Goal: Information Seeking & Learning: Learn about a topic

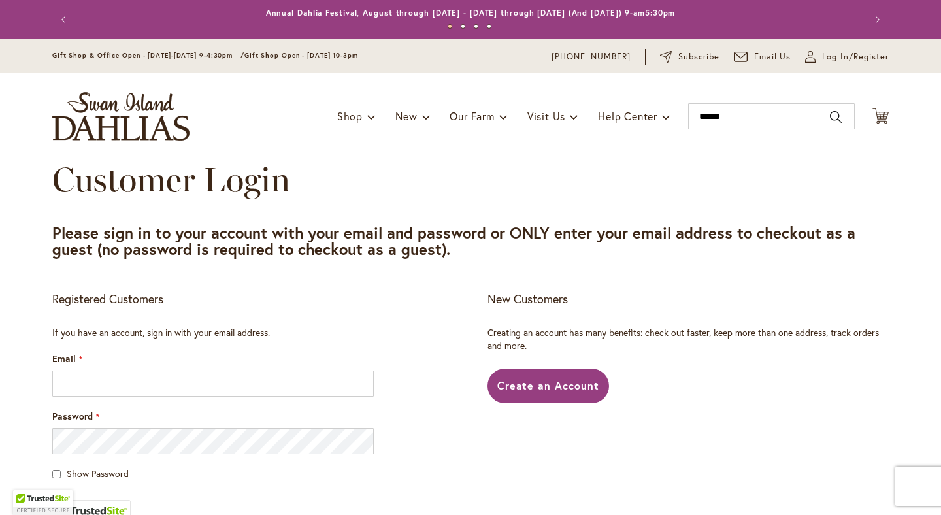
type input "*******"
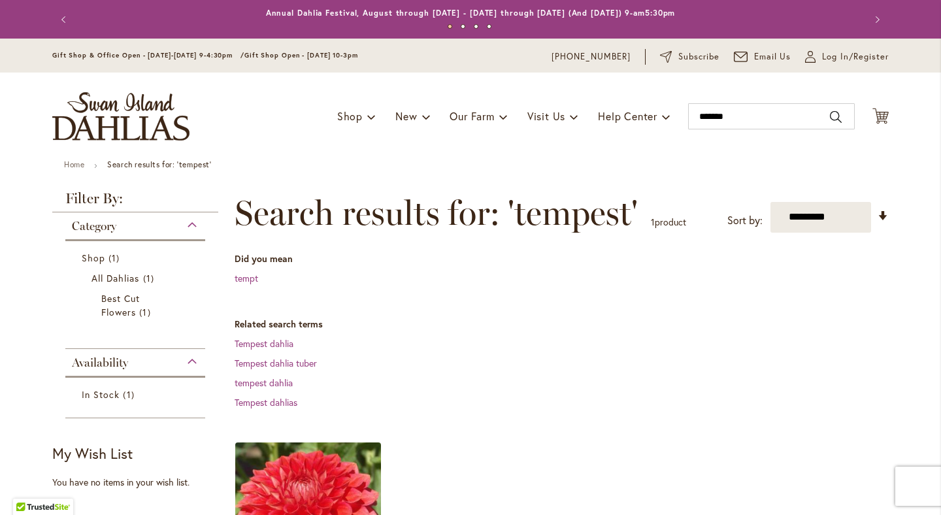
click at [281, 483] on img at bounding box center [308, 514] width 153 height 153
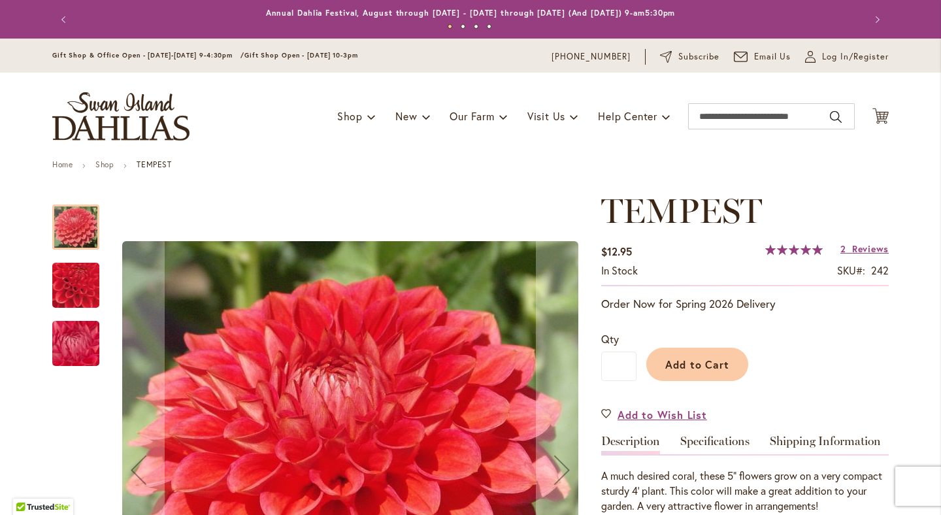
click at [864, 250] on span "Reviews" at bounding box center [870, 248] width 37 height 12
click at [712, 109] on input "Search" at bounding box center [771, 116] width 167 height 26
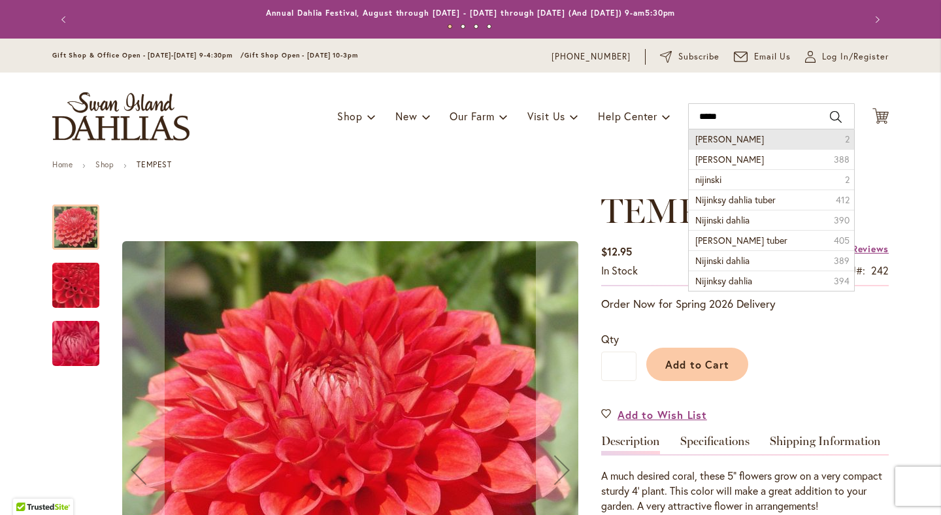
click at [712, 140] on span "Nijinsky" at bounding box center [729, 139] width 69 height 12
type input "********"
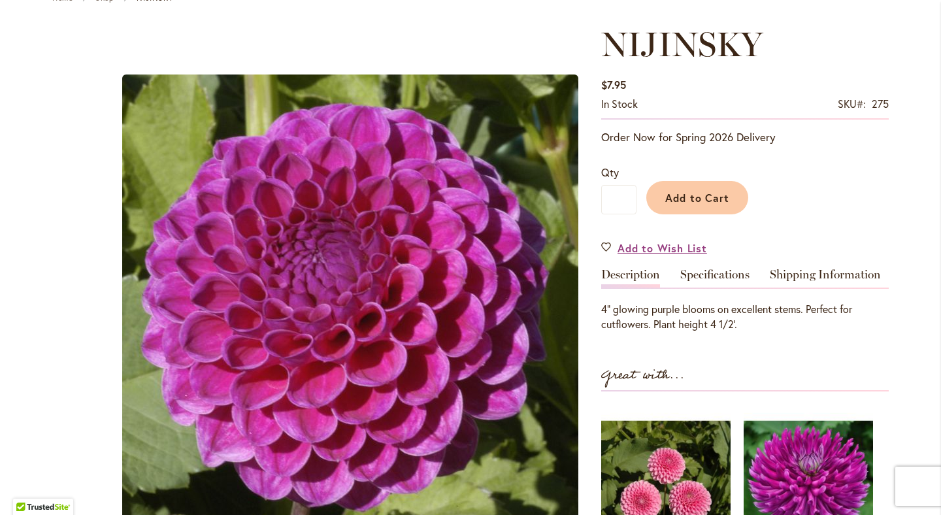
scroll to position [165, 0]
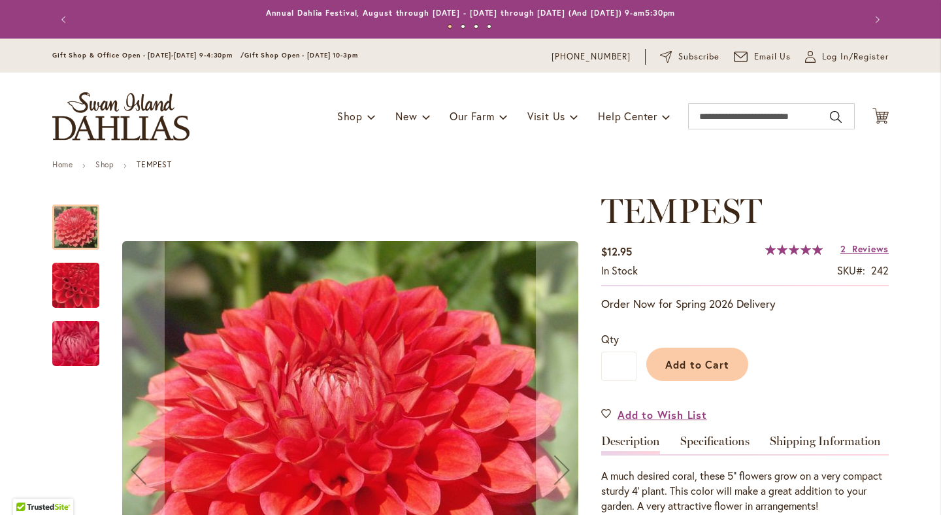
click at [73, 271] on img "TEMPEST" at bounding box center [76, 285] width 91 height 90
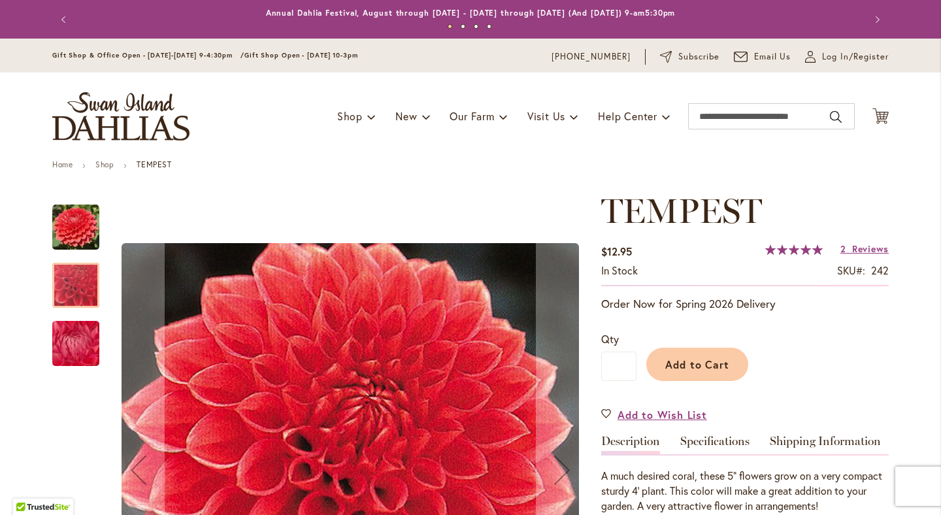
click at [84, 334] on img "TEMPEST" at bounding box center [76, 343] width 94 height 71
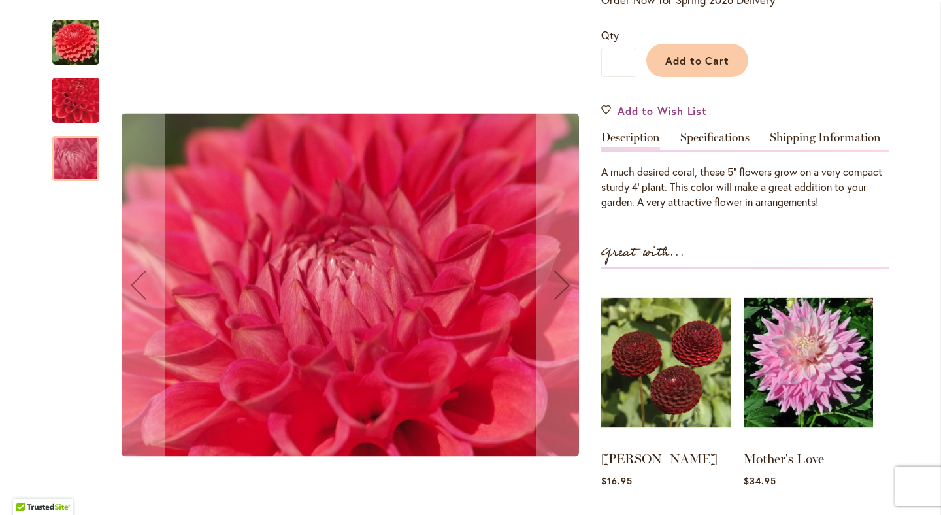
scroll to position [313, 0]
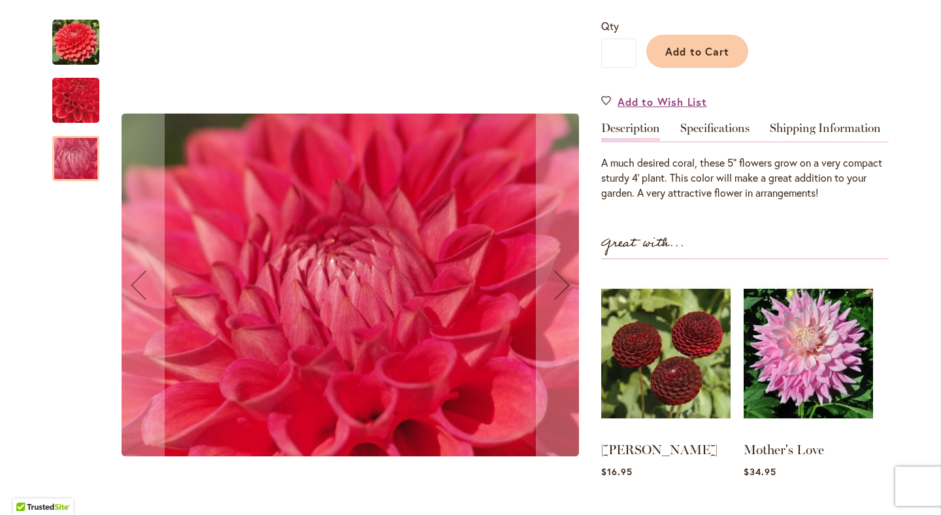
click at [88, 48] on img "TEMPEST" at bounding box center [75, 42] width 47 height 47
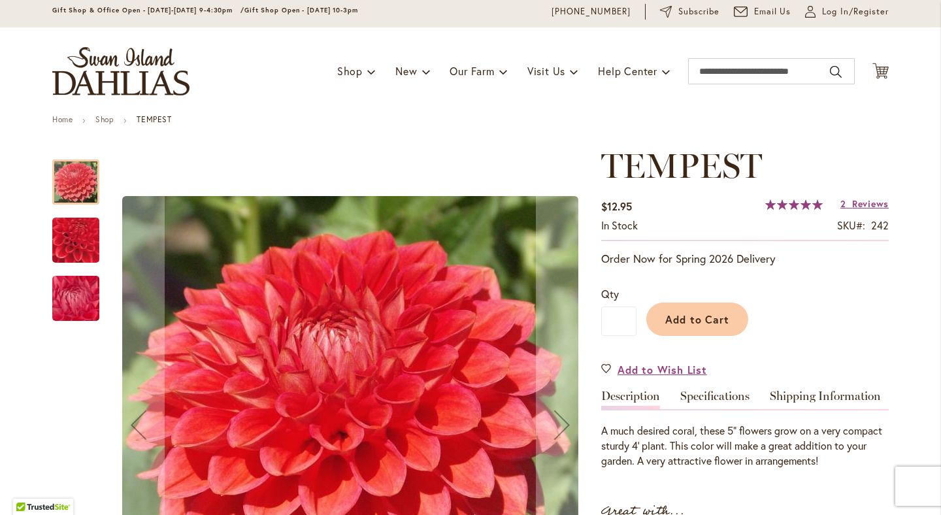
scroll to position [44, 0]
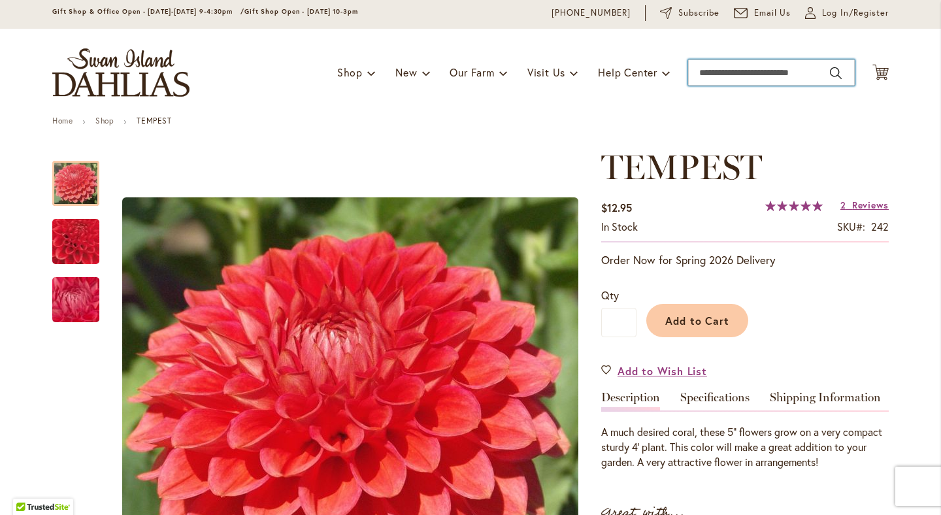
click at [717, 70] on input "Search" at bounding box center [771, 72] width 167 height 26
type input "**********"
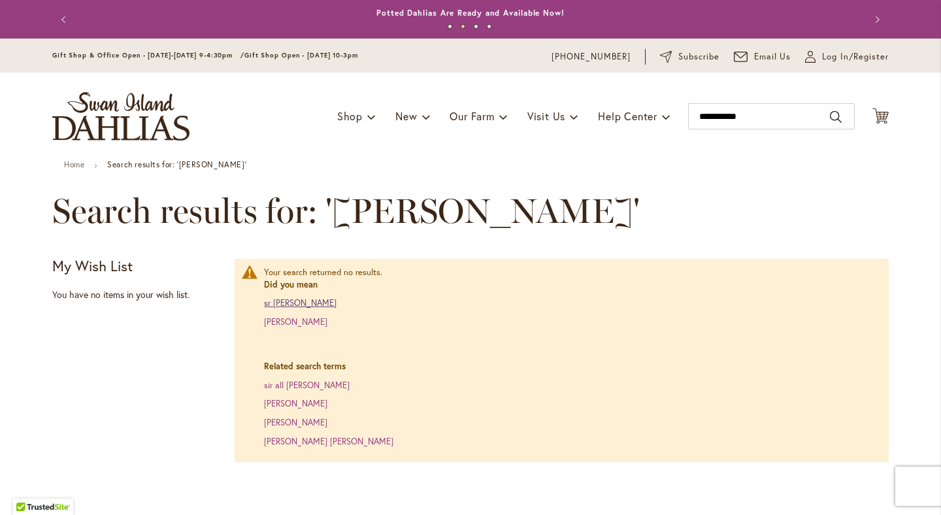
click at [291, 304] on link "sr richard" at bounding box center [300, 302] width 73 height 11
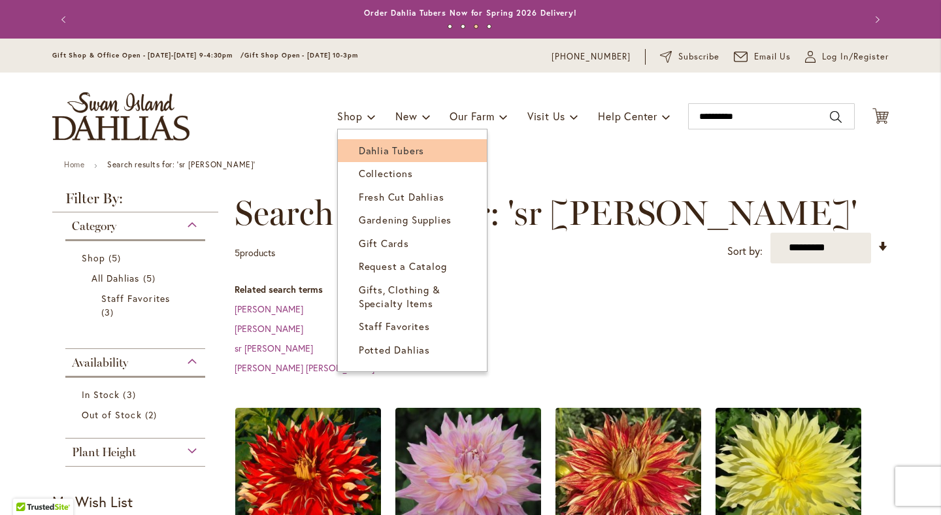
click at [359, 151] on span "Dahlia Tubers" at bounding box center [391, 150] width 65 height 13
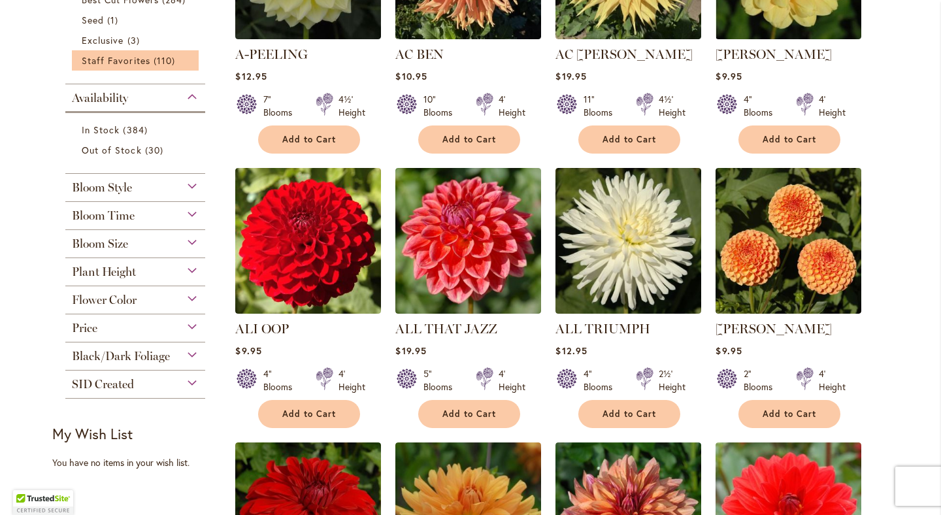
scroll to position [500, 0]
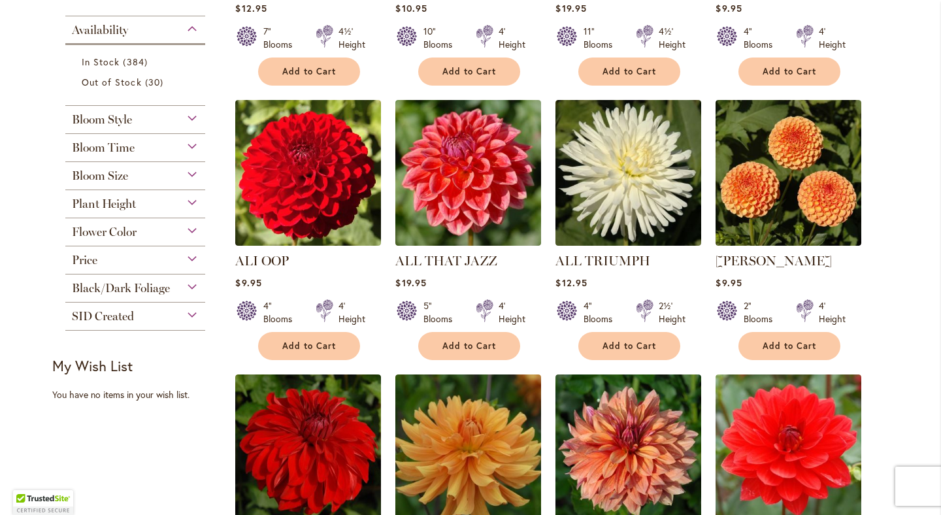
click at [152, 231] on div "Flower Color" at bounding box center [135, 228] width 140 height 21
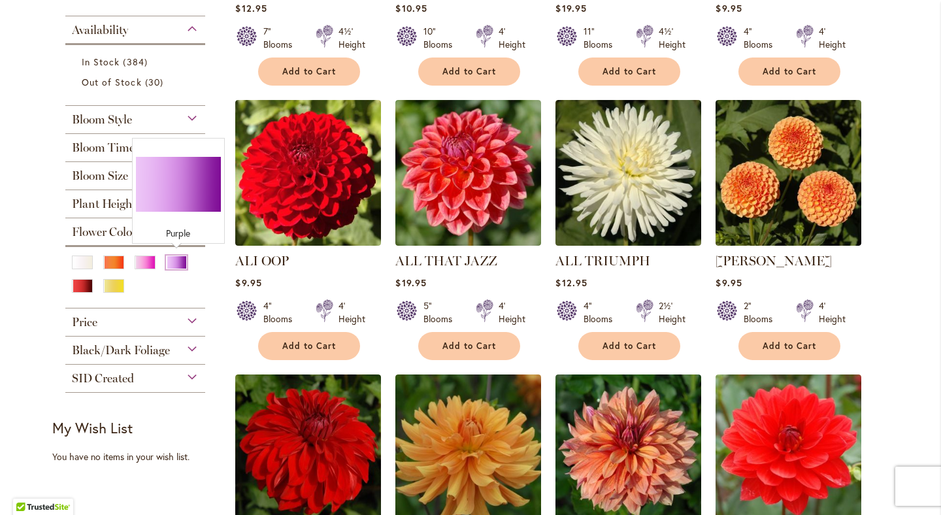
click at [176, 259] on div "Purple" at bounding box center [176, 262] width 21 height 14
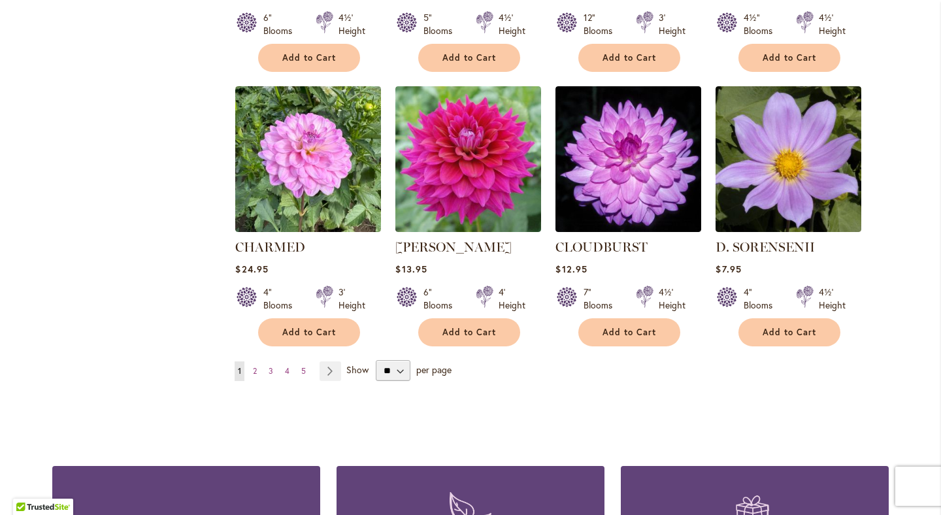
scroll to position [1137, 0]
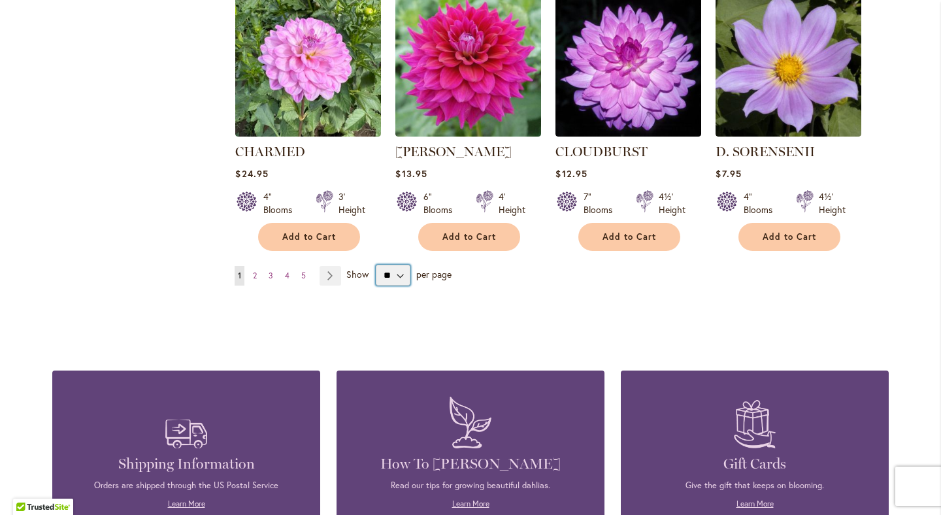
click at [395, 280] on select "** ** ** **" at bounding box center [393, 275] width 35 height 21
select select "**"
click at [376, 265] on select "** ** ** **" at bounding box center [393, 275] width 35 height 21
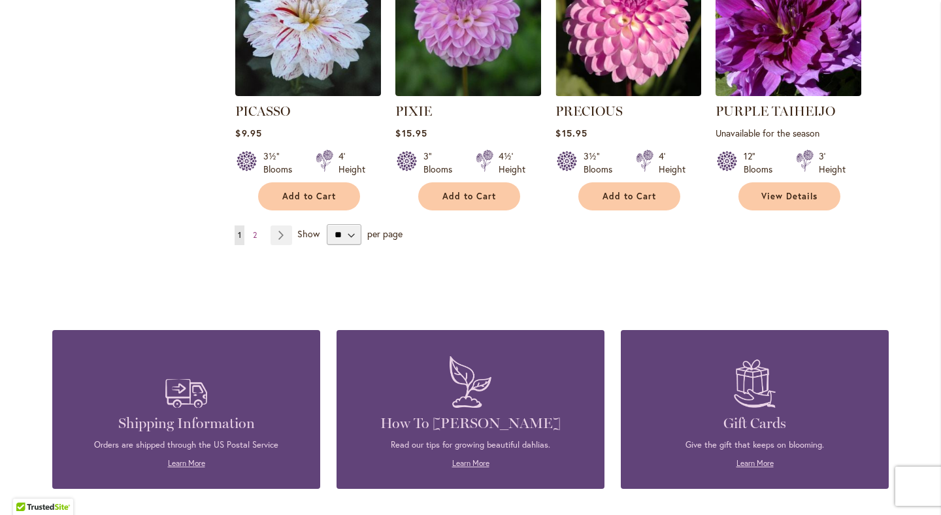
scroll to position [4591, 0]
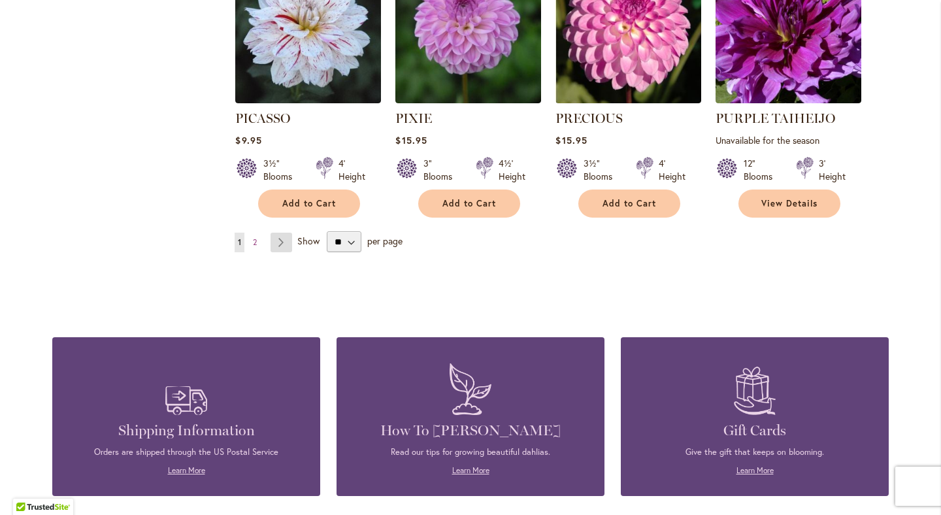
click at [285, 233] on link "Page Next" at bounding box center [281, 243] width 22 height 20
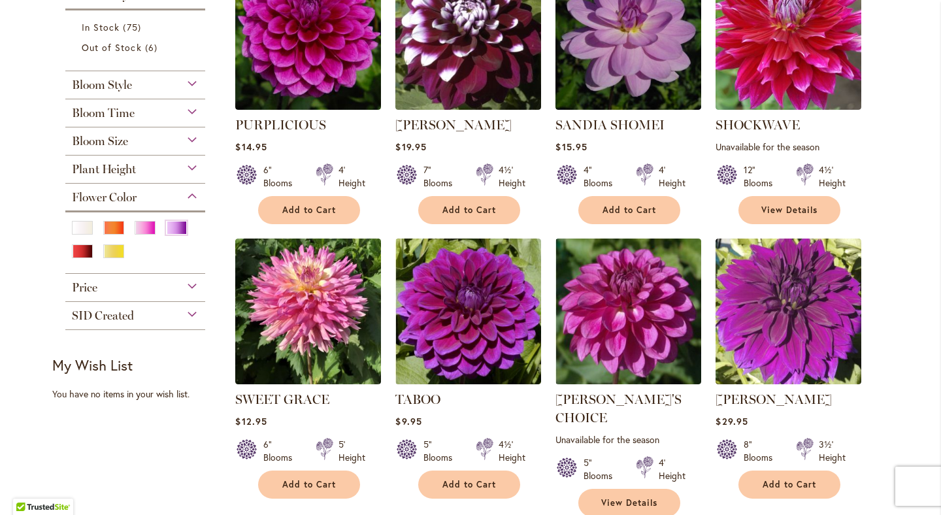
scroll to position [307, 0]
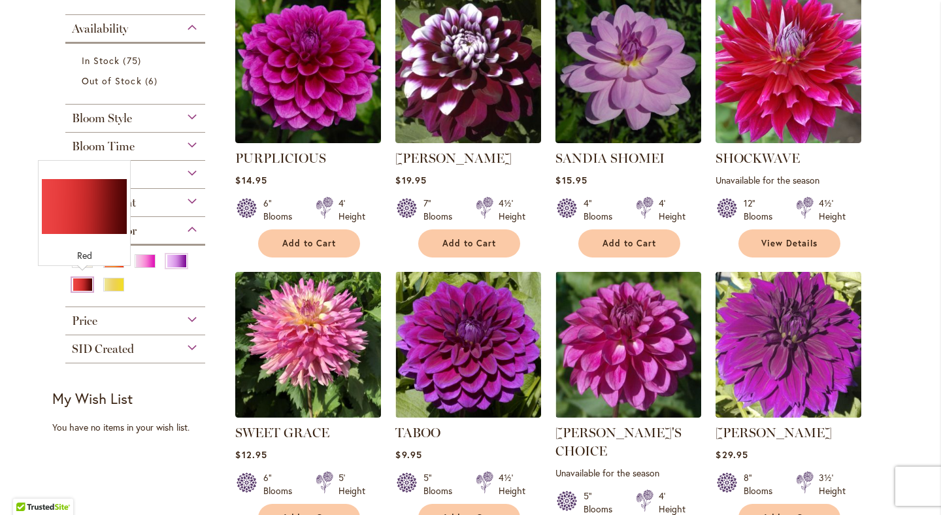
click at [80, 280] on div "Red" at bounding box center [82, 285] width 21 height 14
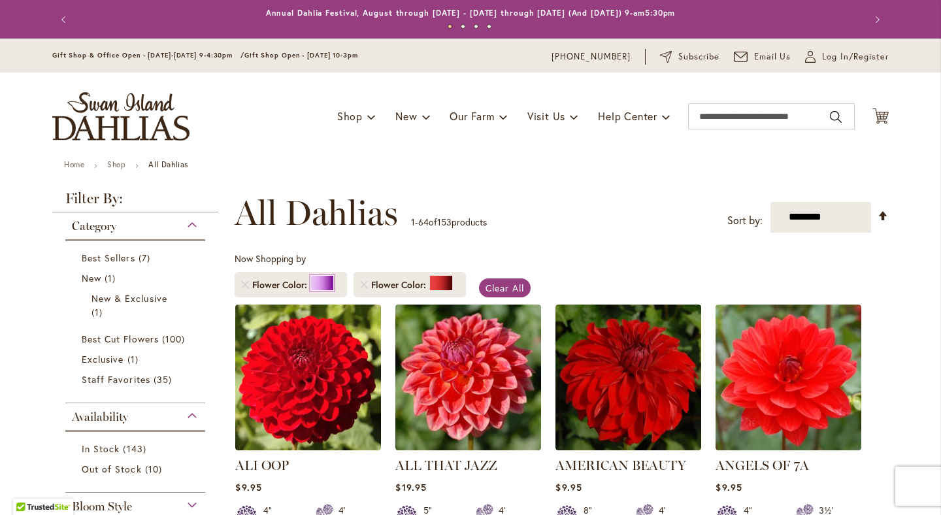
scroll to position [198, 0]
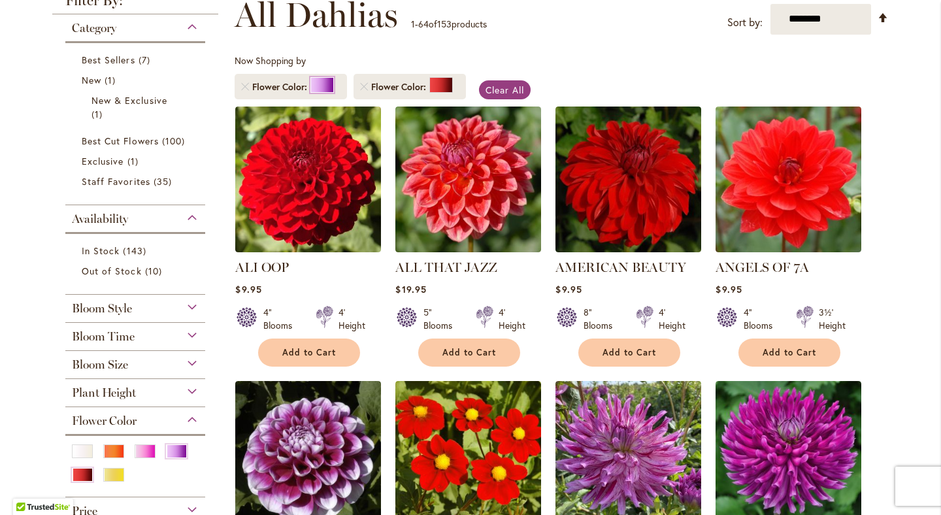
click at [312, 88] on div at bounding box center [322, 85] width 24 height 16
click at [174, 447] on div "Purple" at bounding box center [176, 451] width 21 height 14
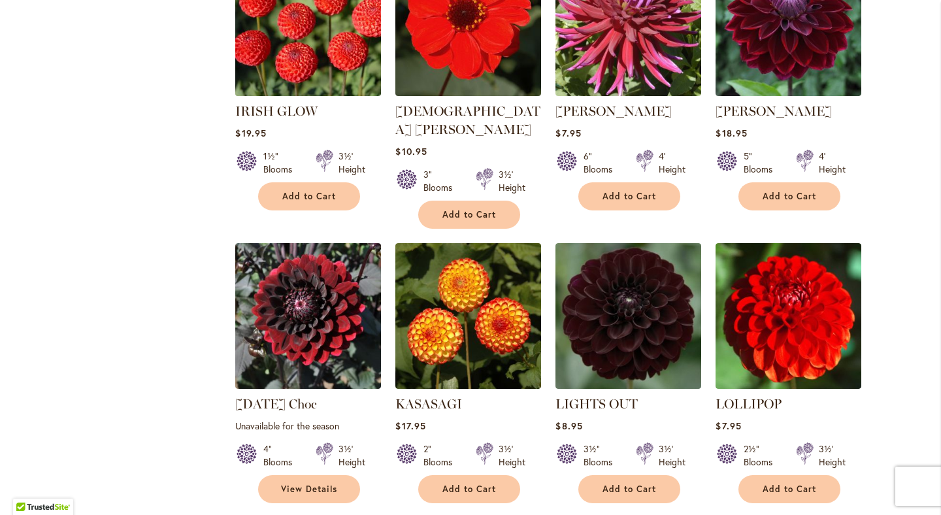
scroll to position [2331, 0]
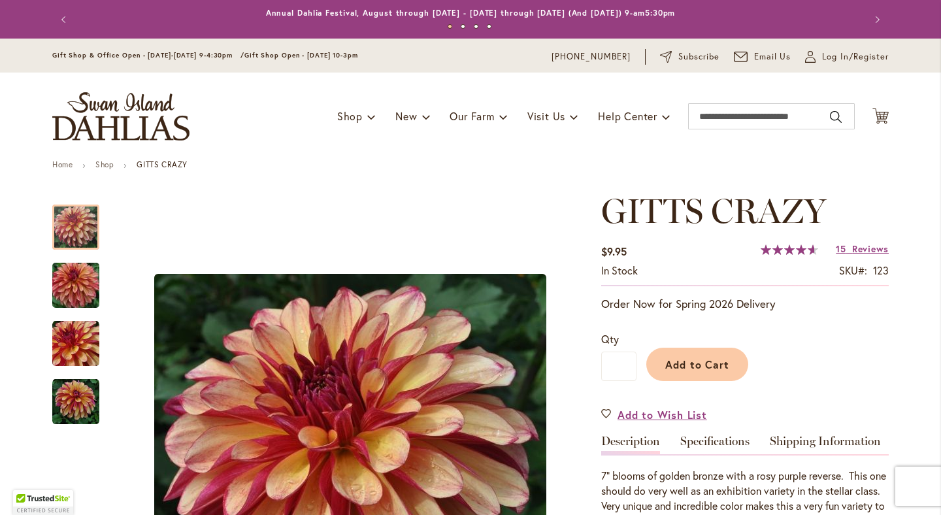
click at [67, 272] on img "Gitts Crazy" at bounding box center [76, 285] width 94 height 63
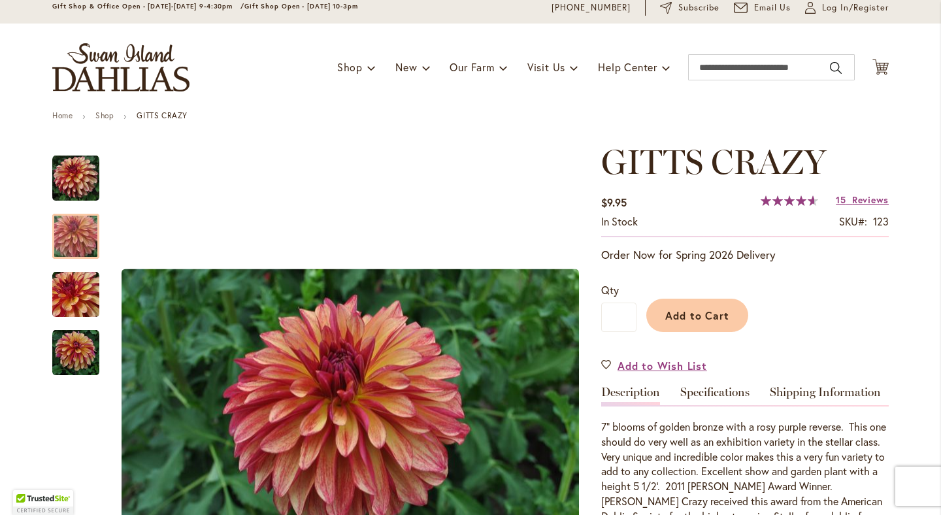
scroll to position [88, 0]
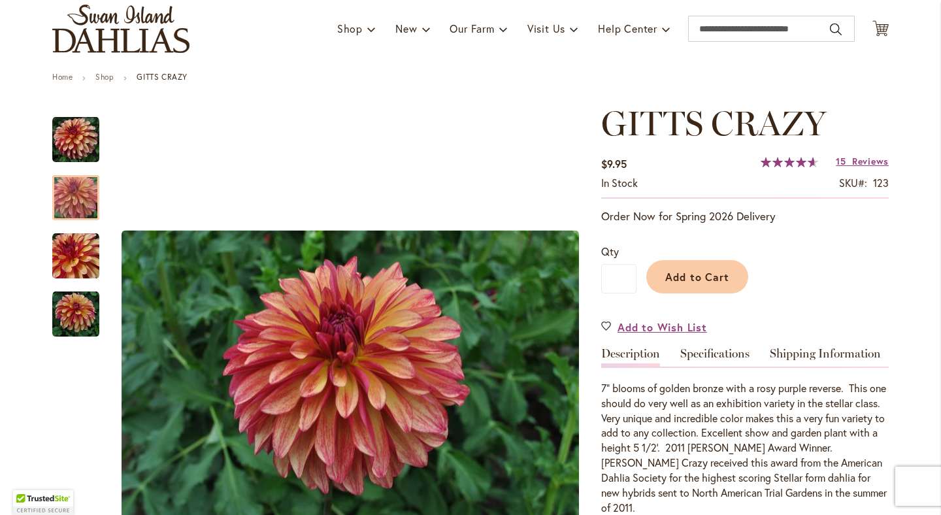
click at [69, 353] on div at bounding box center [75, 300] width 47 height 392
click at [69, 327] on img "Gitts Crazy" at bounding box center [75, 314] width 47 height 47
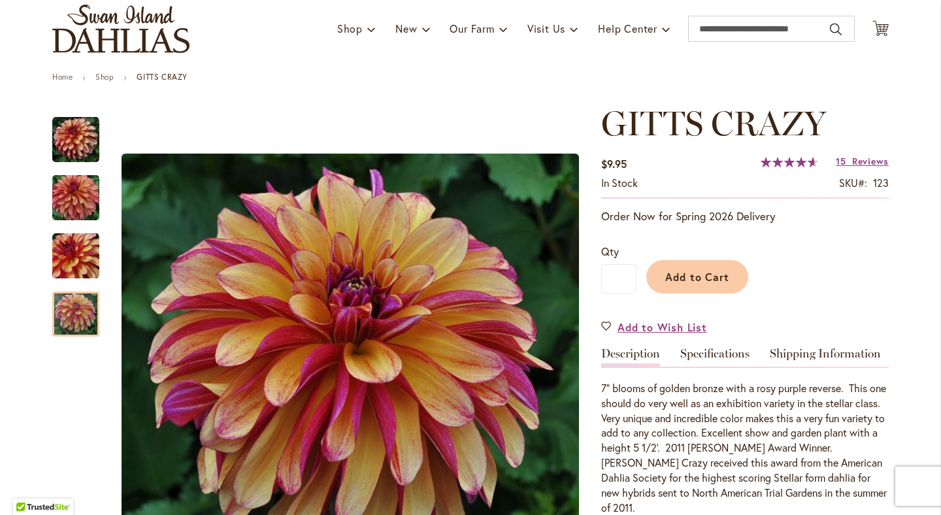
click at [74, 256] on img "Gitts Crazy" at bounding box center [75, 256] width 47 height 47
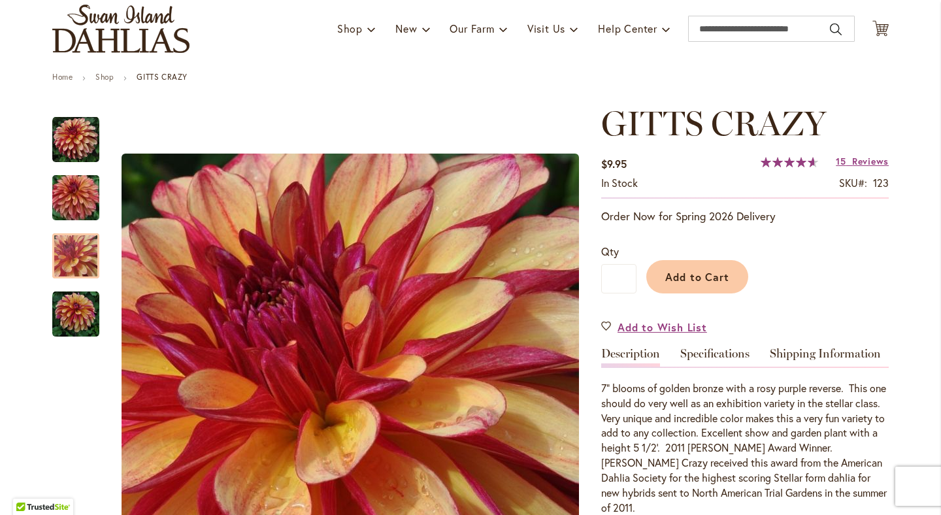
click at [79, 197] on img "Gitts Crazy" at bounding box center [76, 198] width 94 height 63
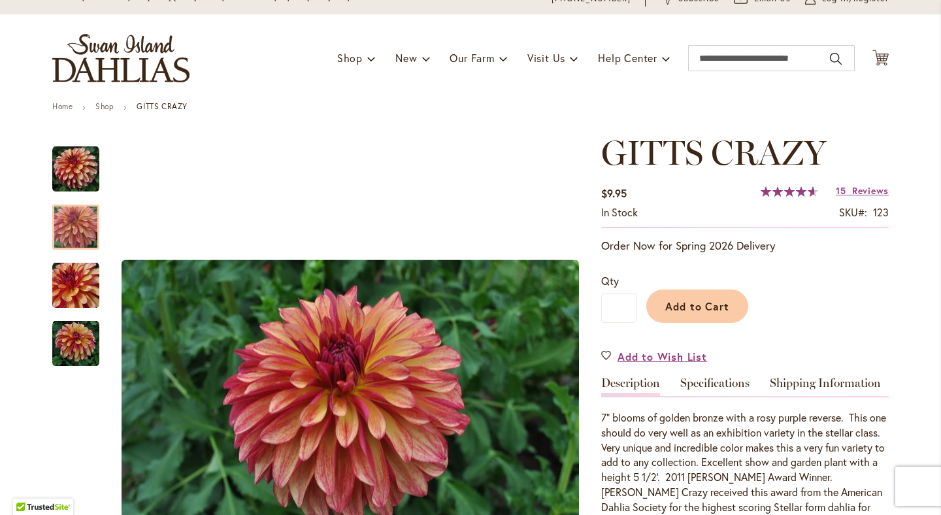
scroll to position [0, 0]
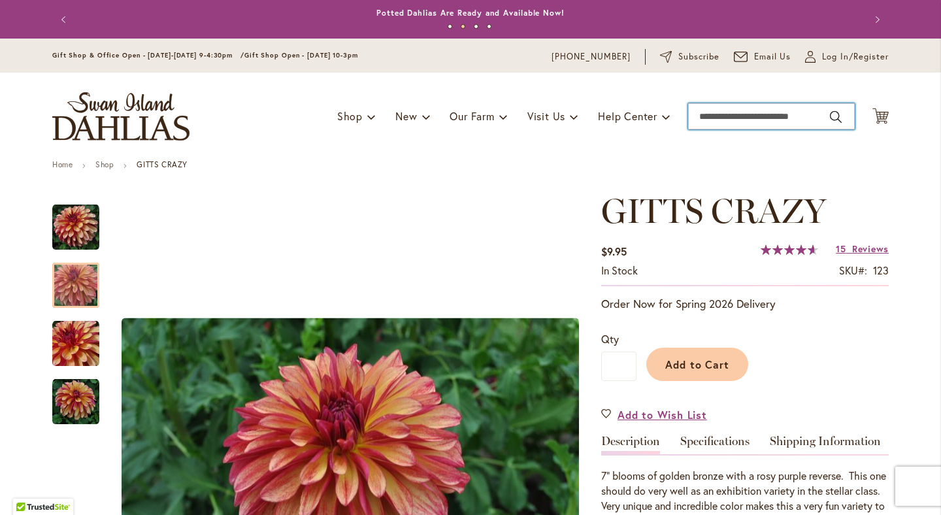
click at [743, 122] on input "Search" at bounding box center [771, 116] width 167 height 26
type input "*****"
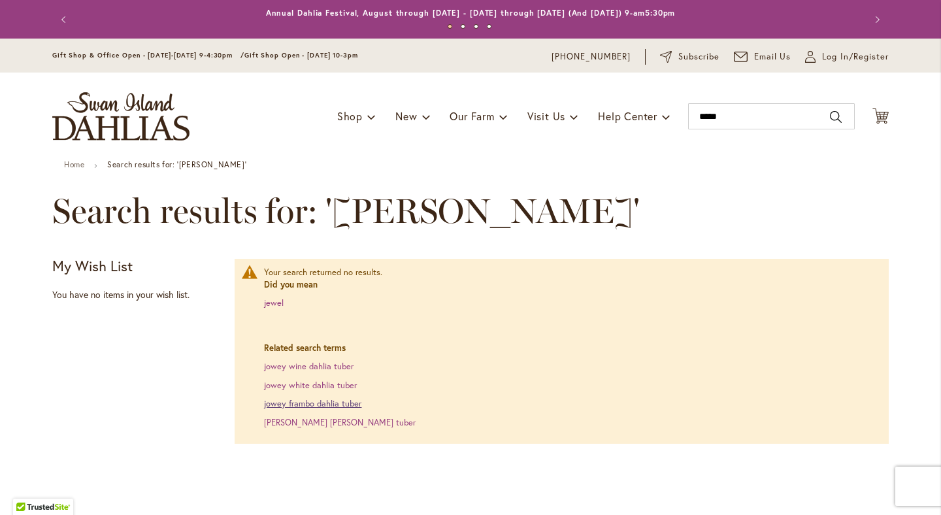
click at [288, 403] on link "jowey frambo dahlia tuber" at bounding box center [312, 403] width 97 height 11
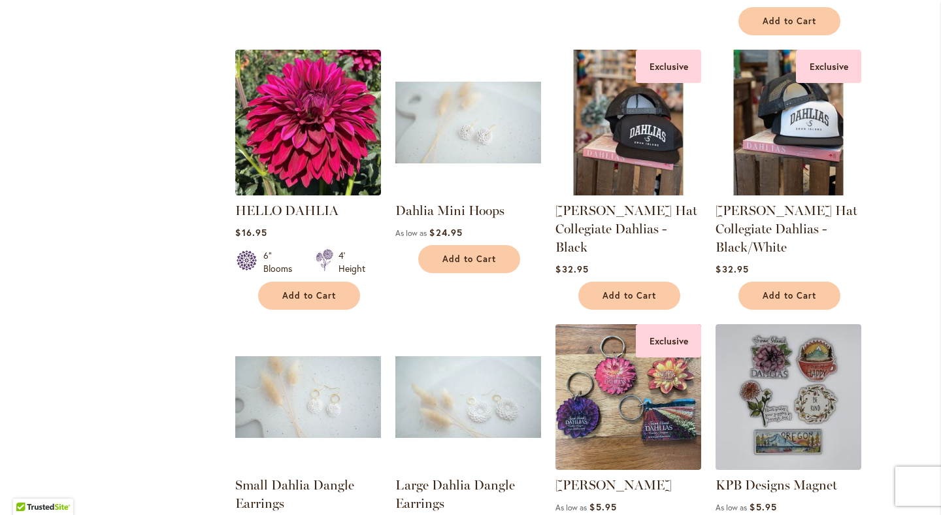
scroll to position [1114, 0]
